Goal: Task Accomplishment & Management: Manage account settings

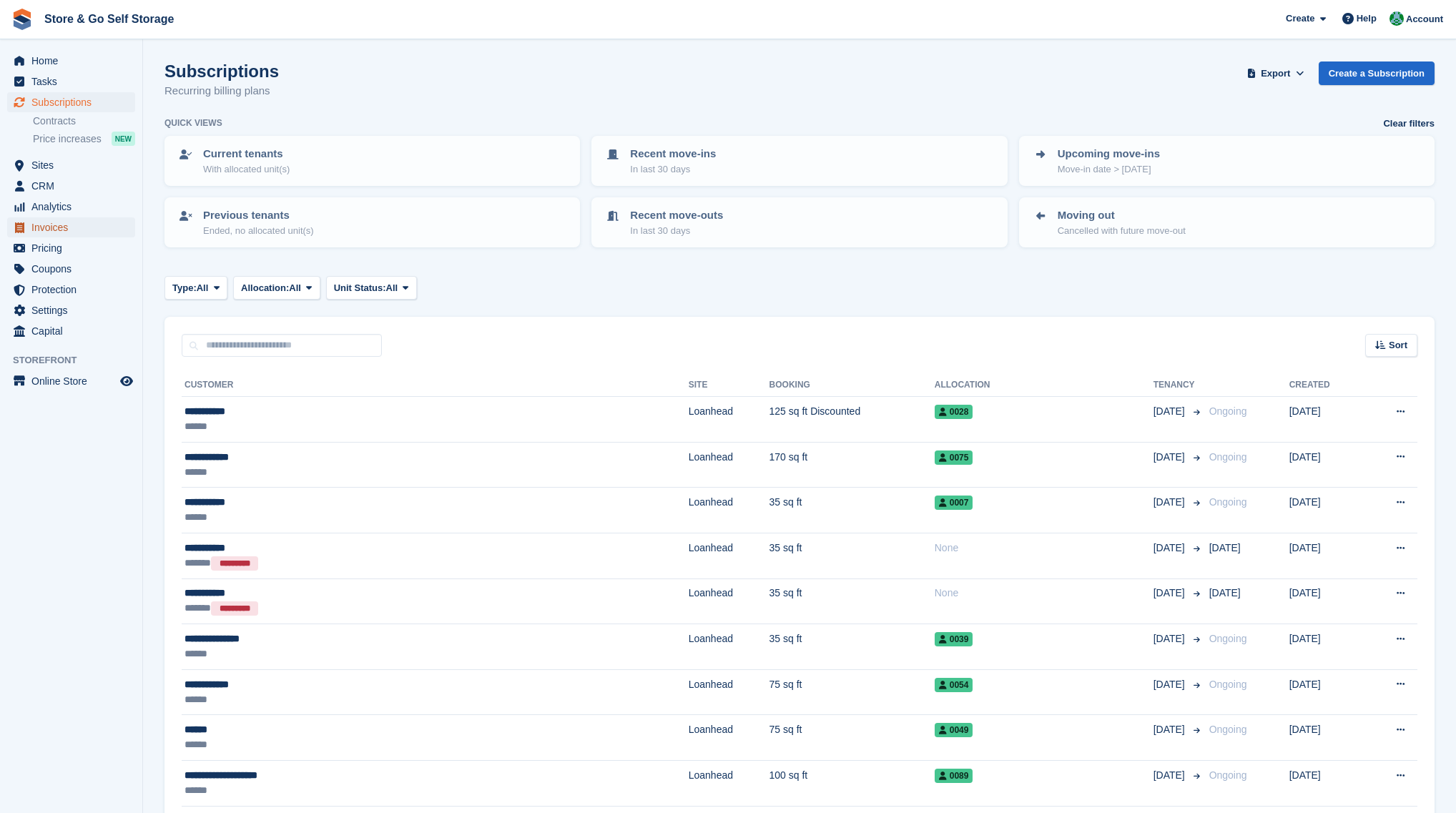
click at [84, 222] on span "Invoices" at bounding box center [75, 227] width 86 height 20
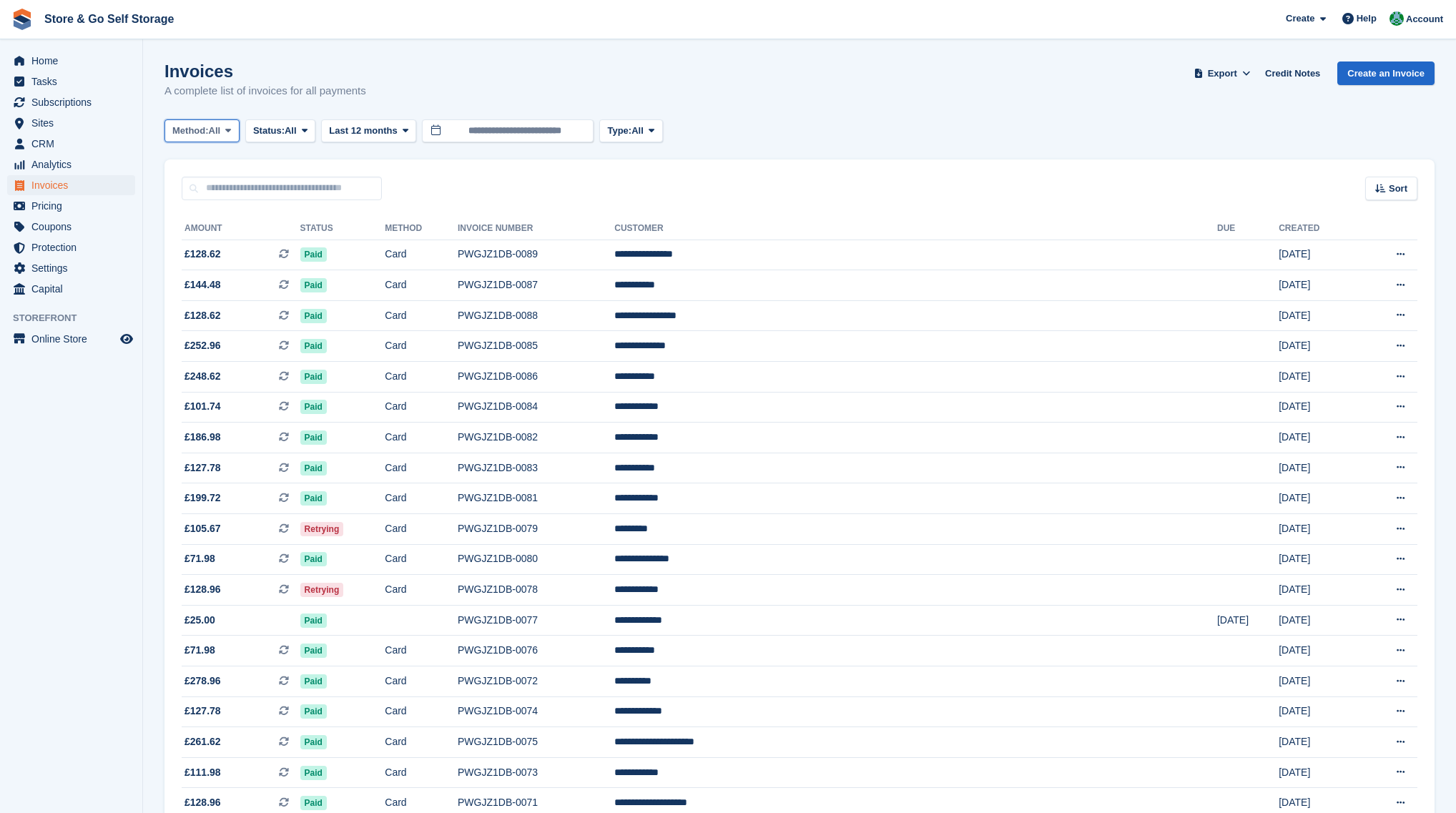
click at [208, 135] on span "Method:" at bounding box center [190, 131] width 36 height 14
click at [270, 138] on button "Status: All" at bounding box center [280, 131] width 70 height 23
click at [287, 235] on link "Open" at bounding box center [314, 242] width 125 height 26
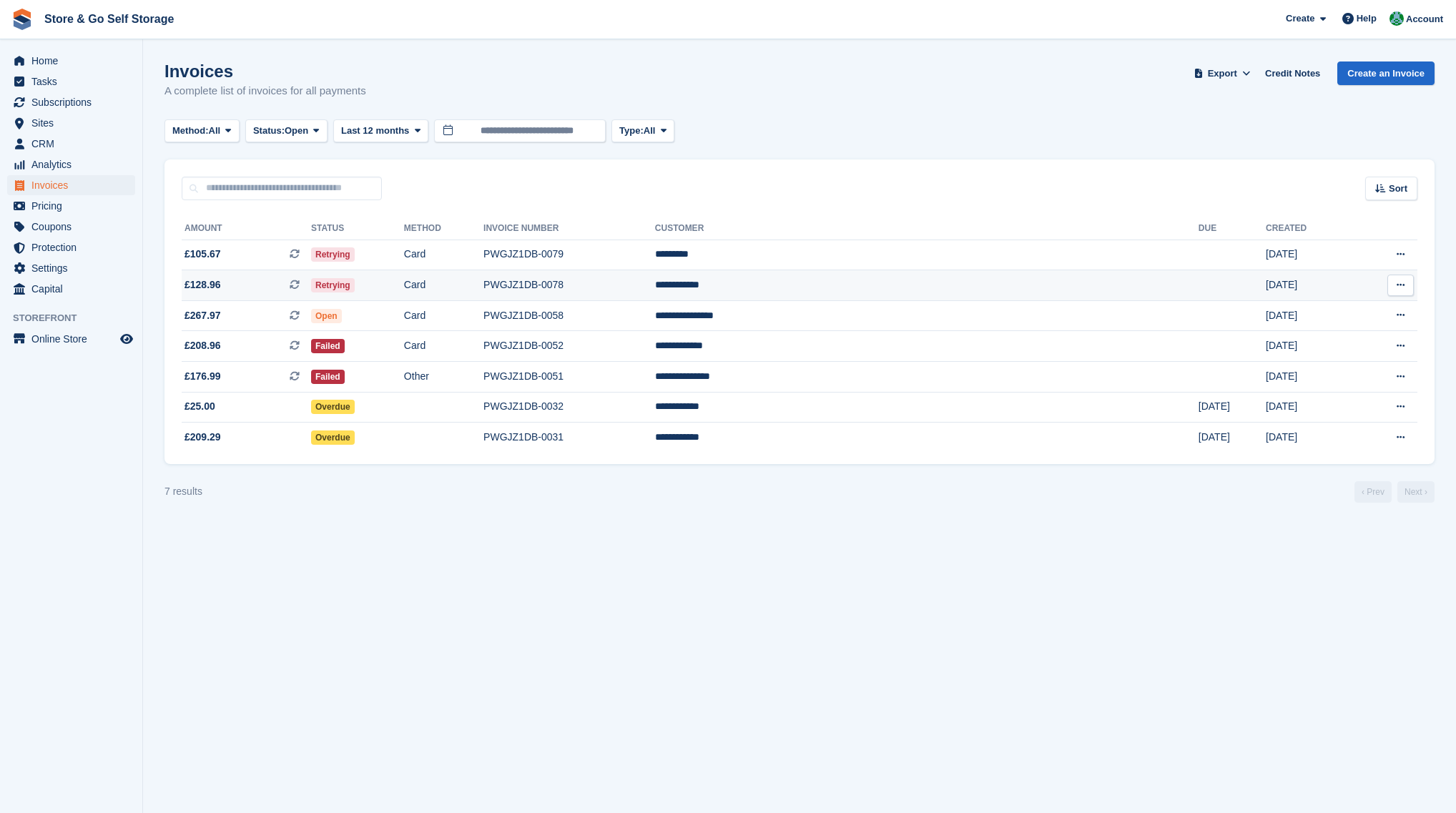
click at [404, 286] on td "Retrying" at bounding box center [357, 286] width 93 height 31
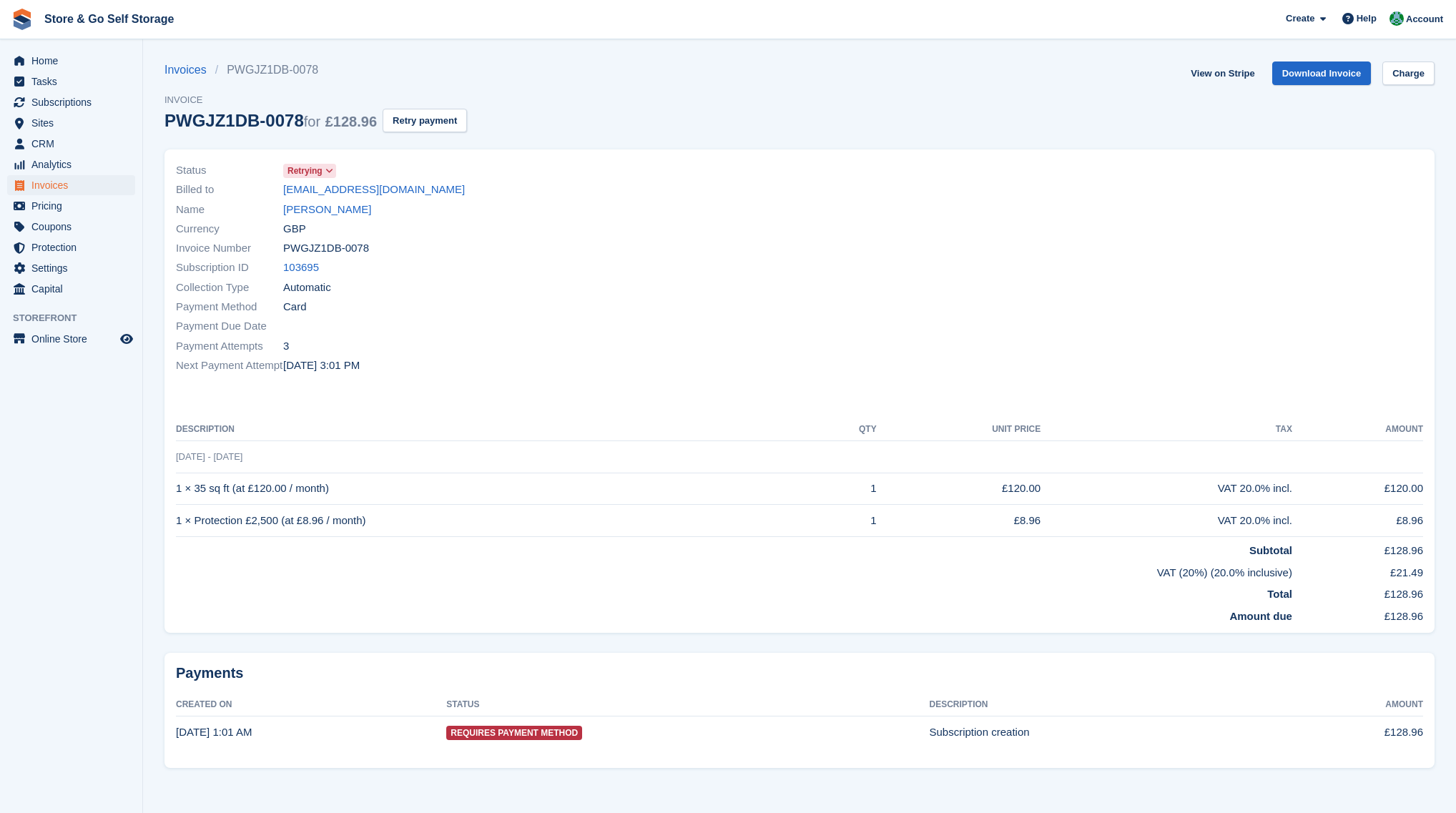
scroll to position [2, 0]
click at [1209, 79] on link "View on Stripe" at bounding box center [1222, 71] width 75 height 23
click at [447, 117] on button "Retry payment" at bounding box center [425, 118] width 85 height 23
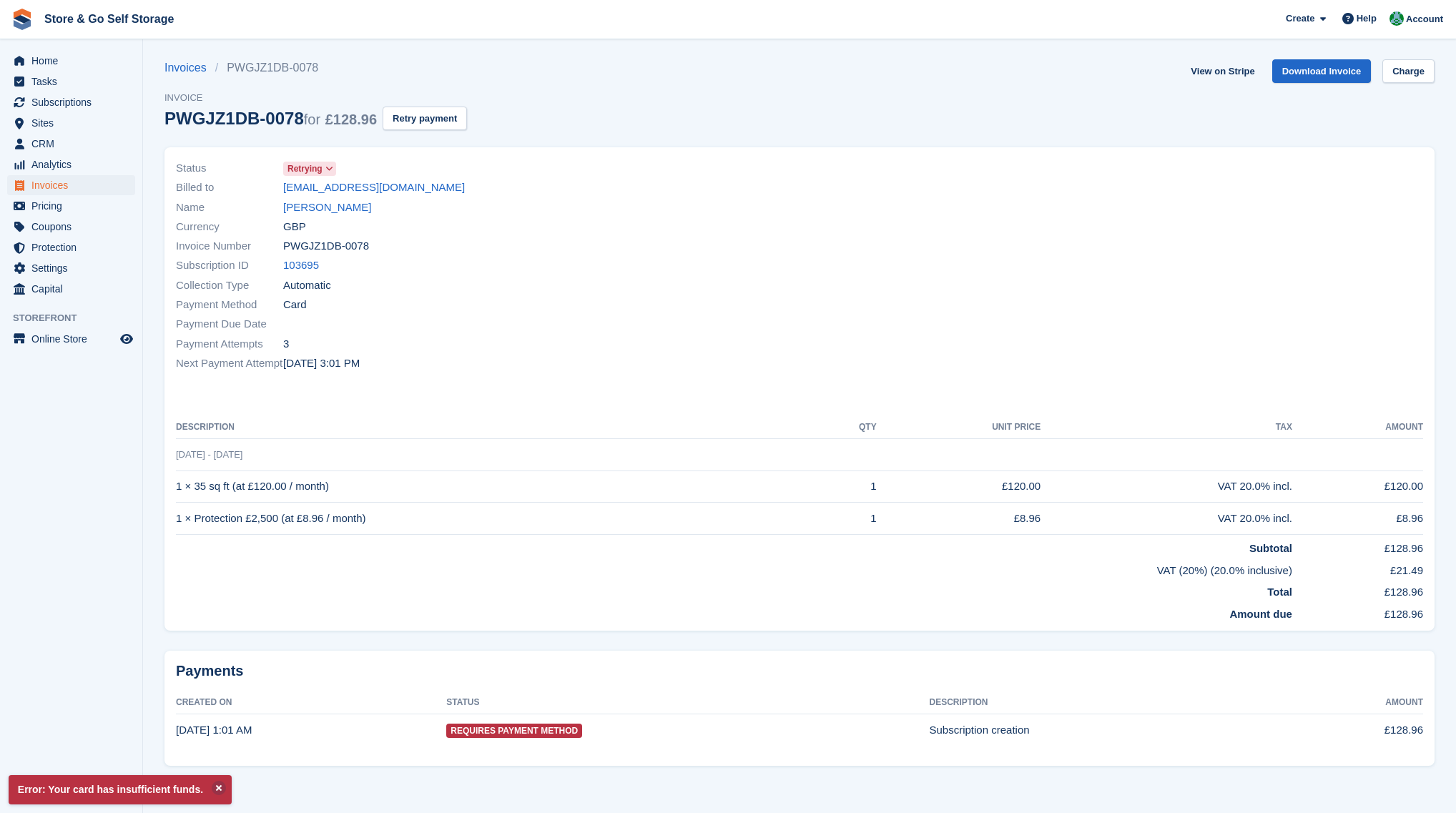
scroll to position [0, 0]
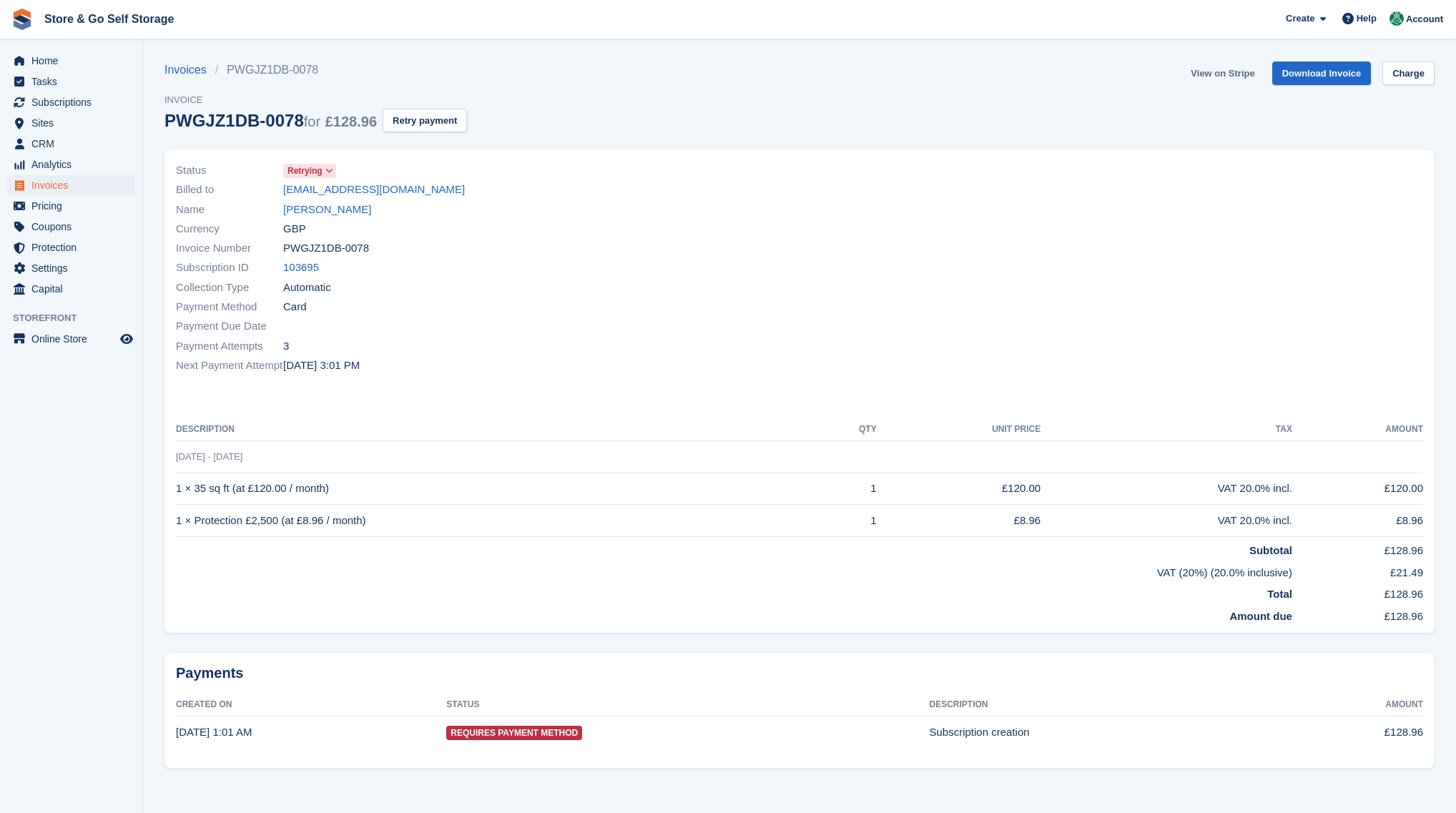
click at [1215, 82] on link "View on Stripe" at bounding box center [1222, 73] width 75 height 23
click at [328, 174] on icon at bounding box center [329, 171] width 8 height 8
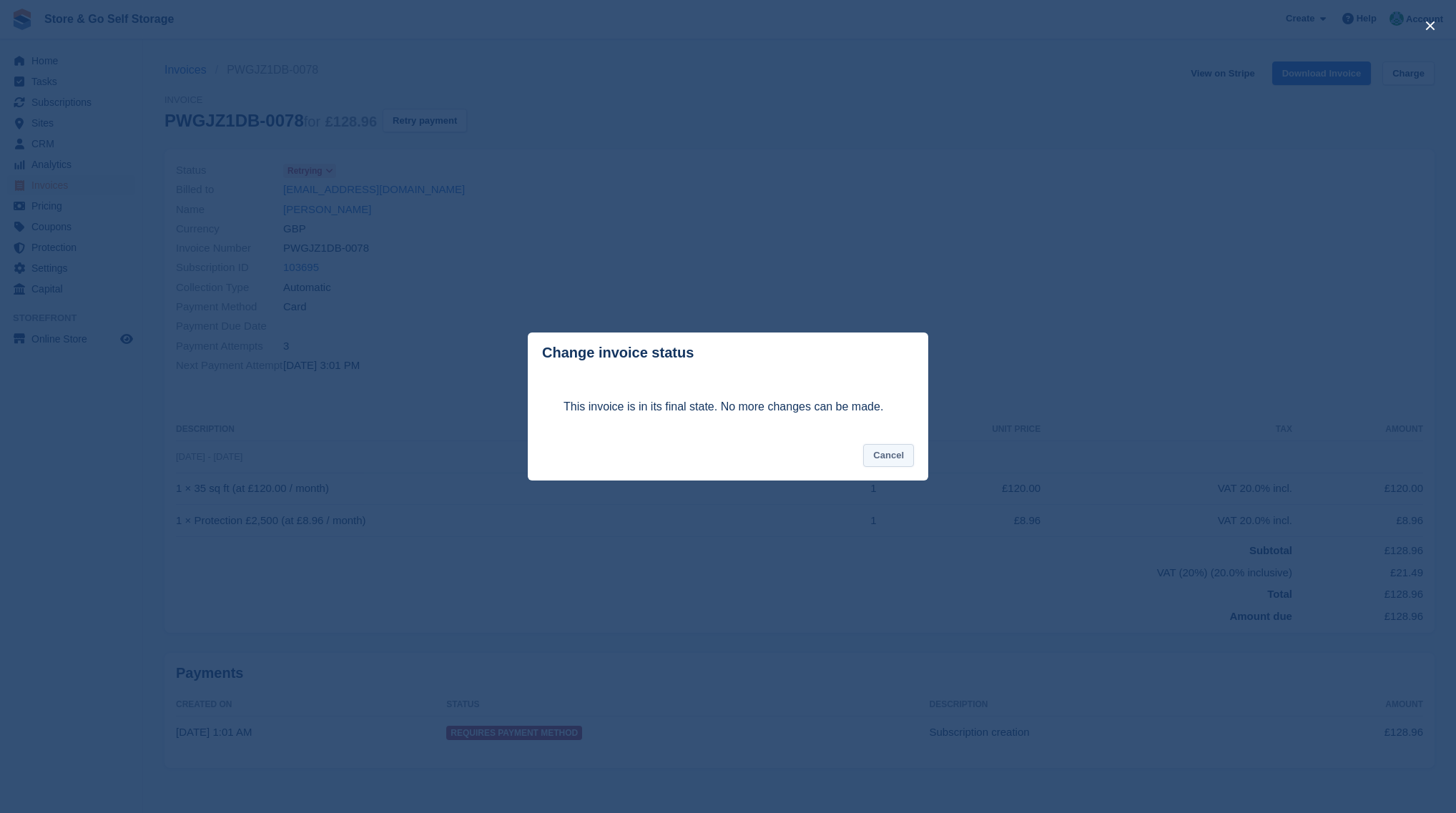
click at [892, 456] on button "Cancel" at bounding box center [888, 456] width 51 height 23
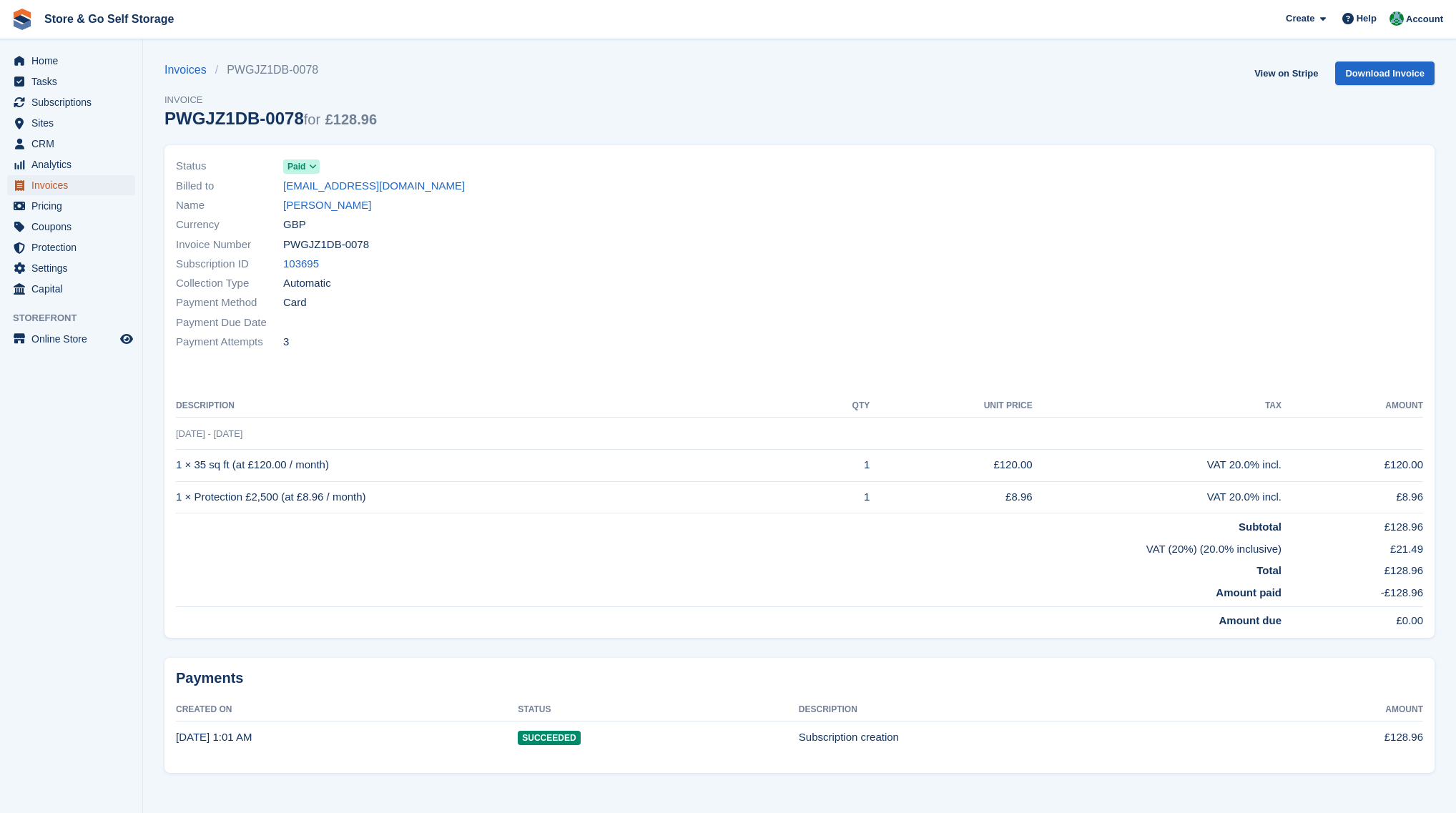
click at [109, 188] on span "Invoices" at bounding box center [75, 185] width 86 height 20
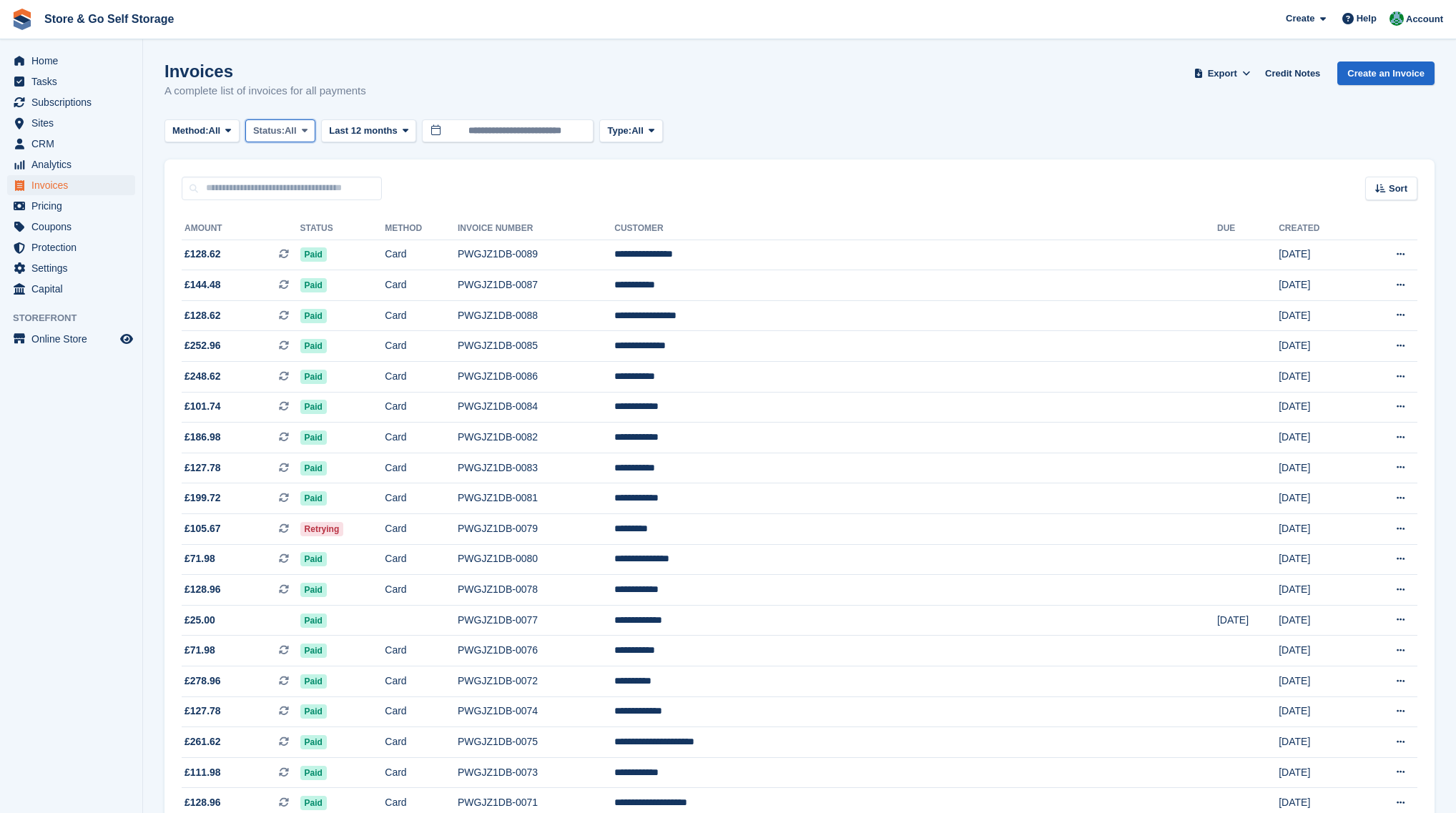
click at [277, 138] on span "Status:" at bounding box center [269, 131] width 32 height 14
click at [297, 233] on link "Open" at bounding box center [314, 242] width 125 height 26
